Goal: Task Accomplishment & Management: Use online tool/utility

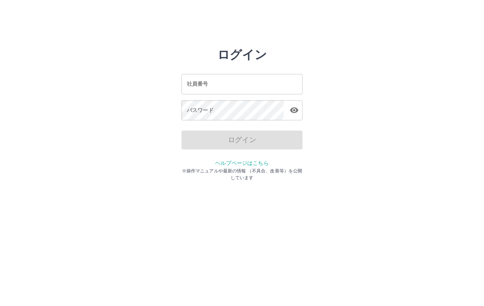
drag, startPoint x: 0, startPoint y: 0, endPoint x: 203, endPoint y: 90, distance: 222.3
click at [203, 90] on input "社員番号" at bounding box center [241, 84] width 121 height 20
type input "*******"
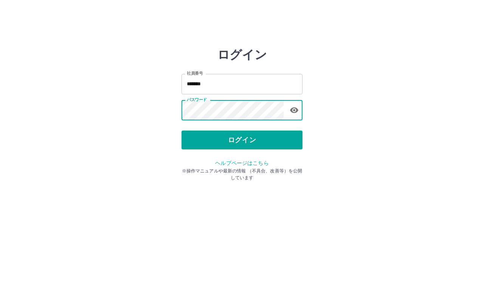
click at [230, 141] on button "ログイン" at bounding box center [241, 140] width 121 height 19
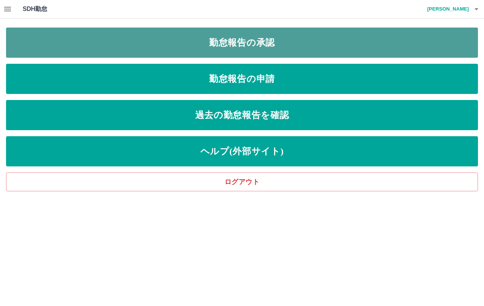
click at [257, 48] on link "勤怠報告の承認" at bounding box center [242, 43] width 472 height 30
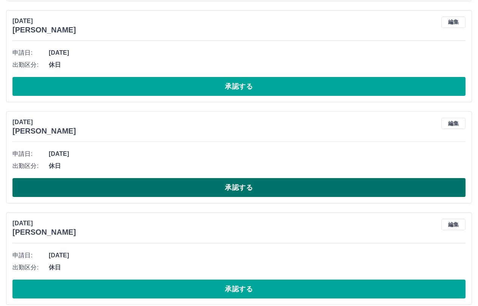
scroll to position [2370, 0]
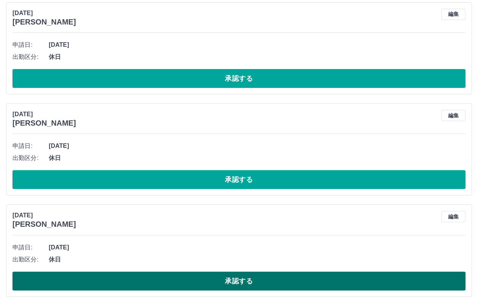
click at [153, 285] on button "承認する" at bounding box center [238, 281] width 453 height 19
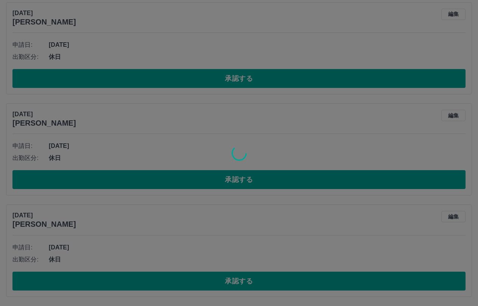
scroll to position [2269, 0]
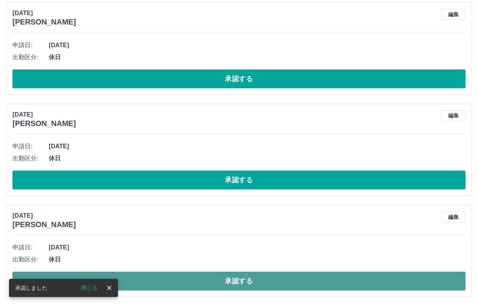
click at [136, 280] on button "承認する" at bounding box center [238, 281] width 453 height 19
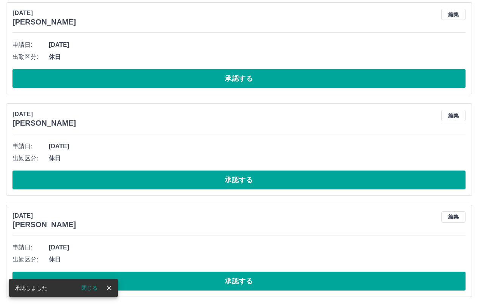
scroll to position [2167, 0]
